Goal: Task Accomplishment & Management: Use online tool/utility

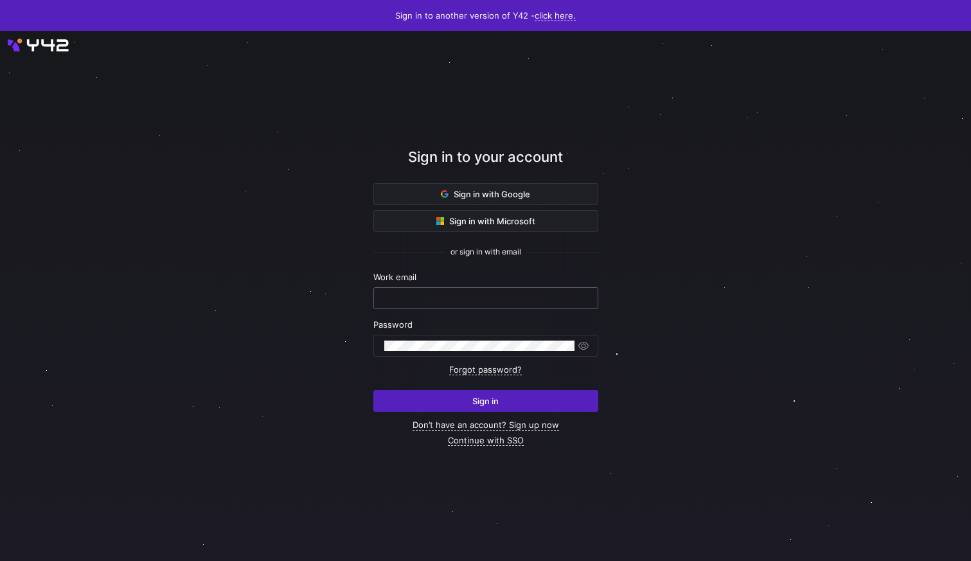
click at [505, 294] on input "text" at bounding box center [485, 298] width 203 height 10
type input "yvette.vannek@financiallease.nl"
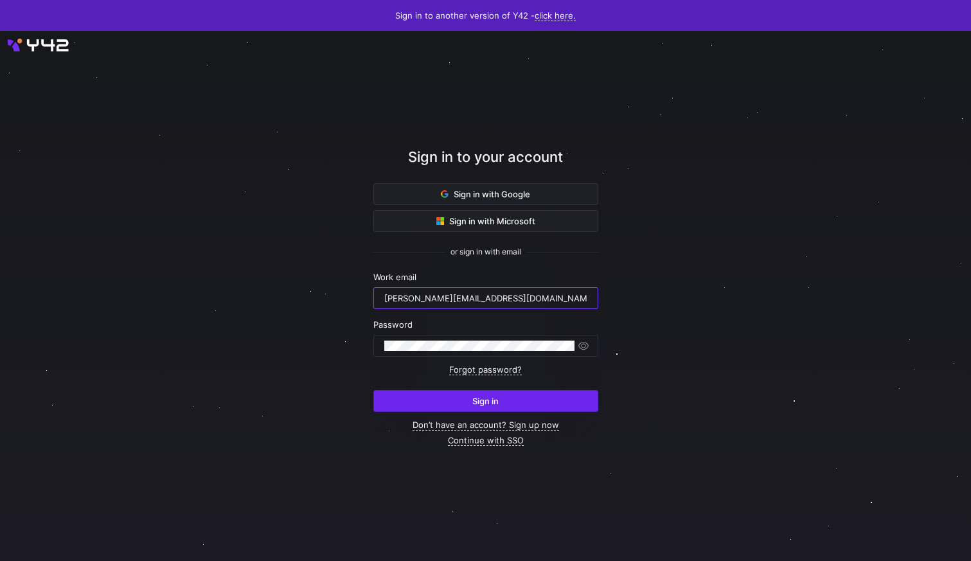
click at [492, 409] on span "submit" at bounding box center [486, 401] width 224 height 21
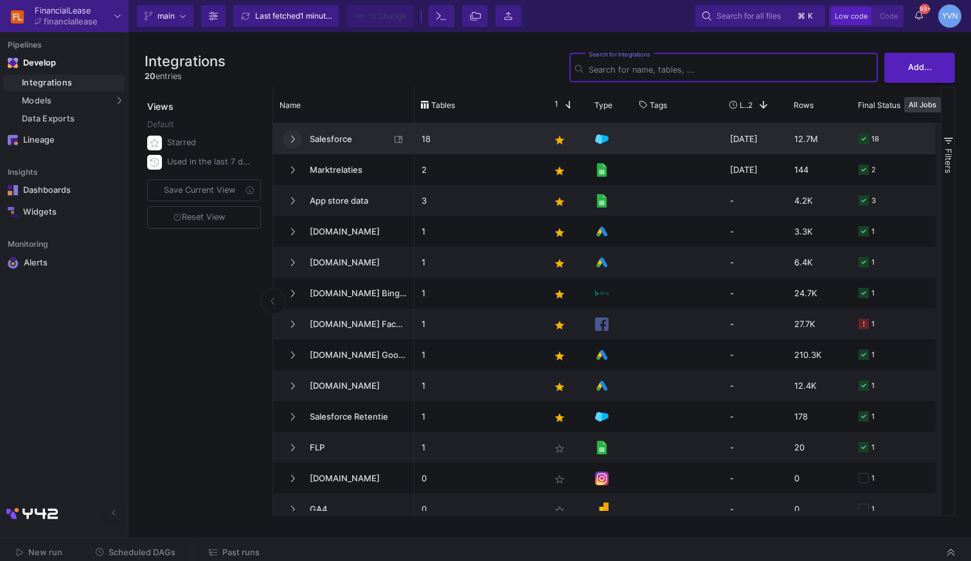
click at [287, 141] on button at bounding box center [292, 139] width 19 height 19
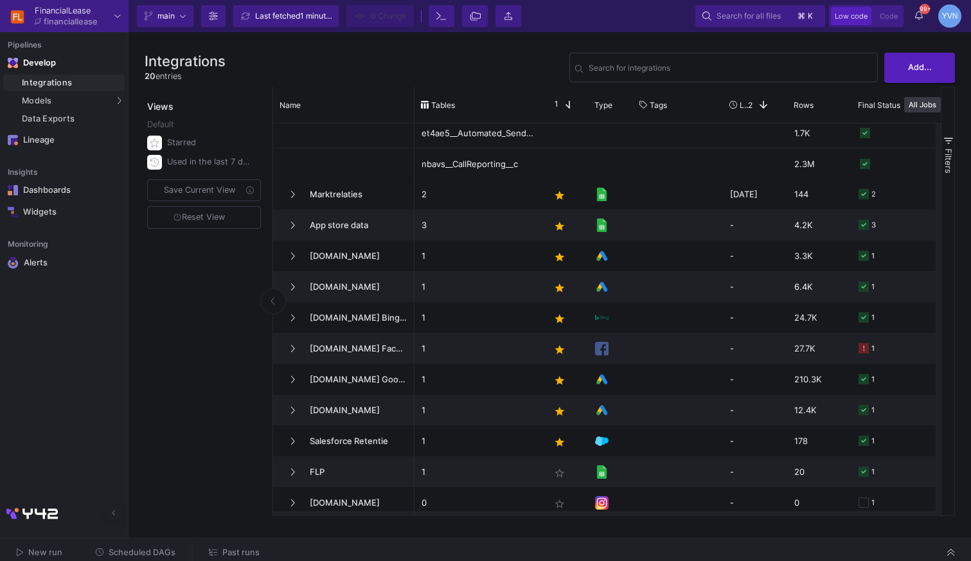
scroll to position [539, 0]
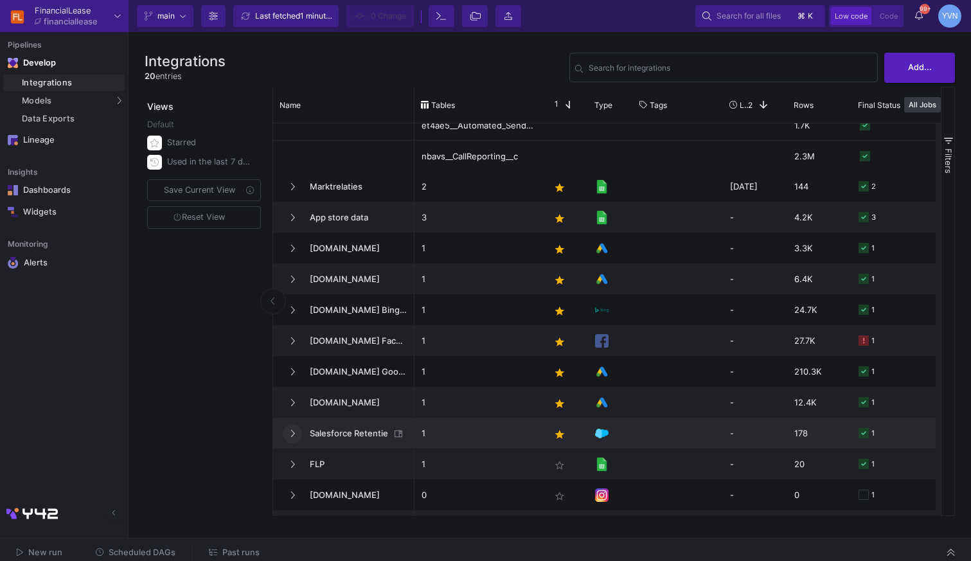
click at [297, 432] on button at bounding box center [292, 433] width 19 height 19
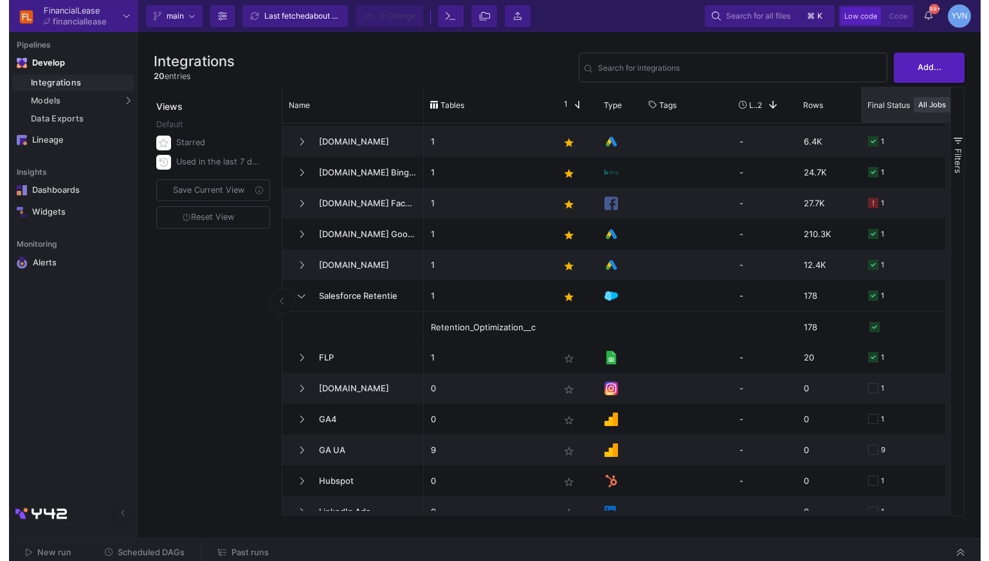
scroll to position [676, 0]
